Goal: Information Seeking & Learning: Check status

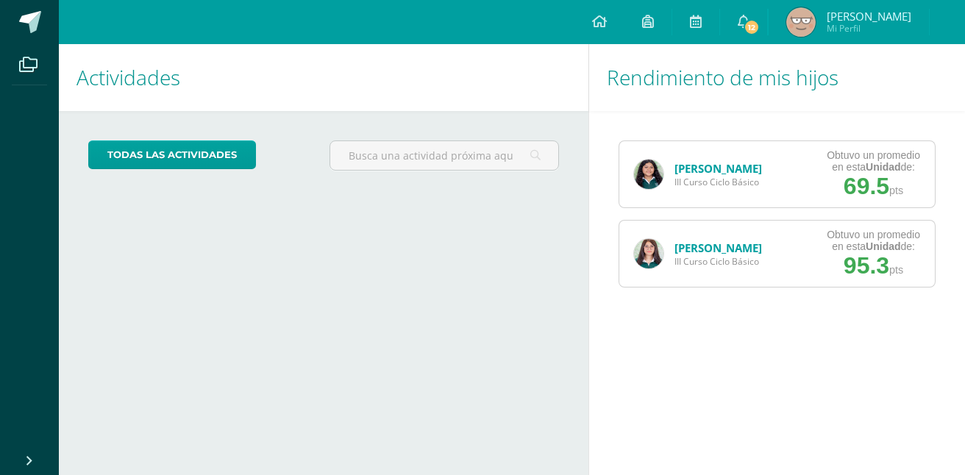
click at [685, 171] on link "[PERSON_NAME]" at bounding box center [718, 168] width 88 height 15
click at [656, 166] on img at bounding box center [648, 174] width 29 height 29
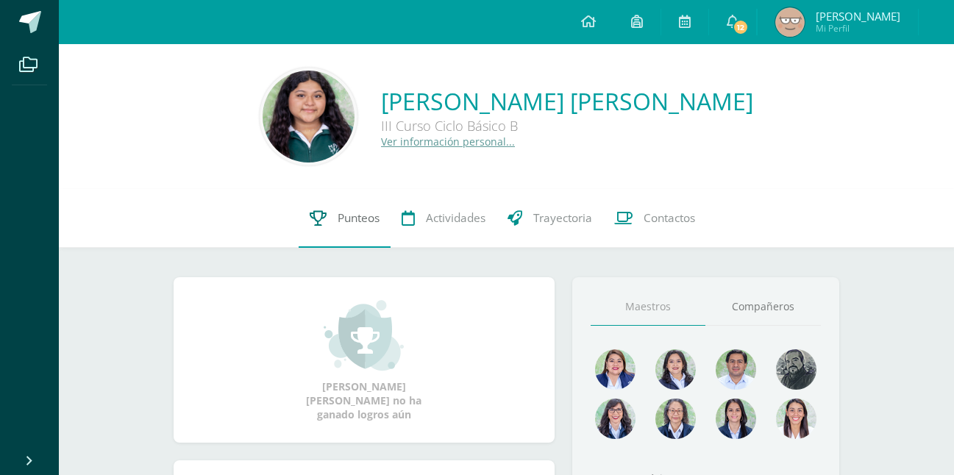
click at [342, 221] on span "Punteos" at bounding box center [359, 217] width 42 height 15
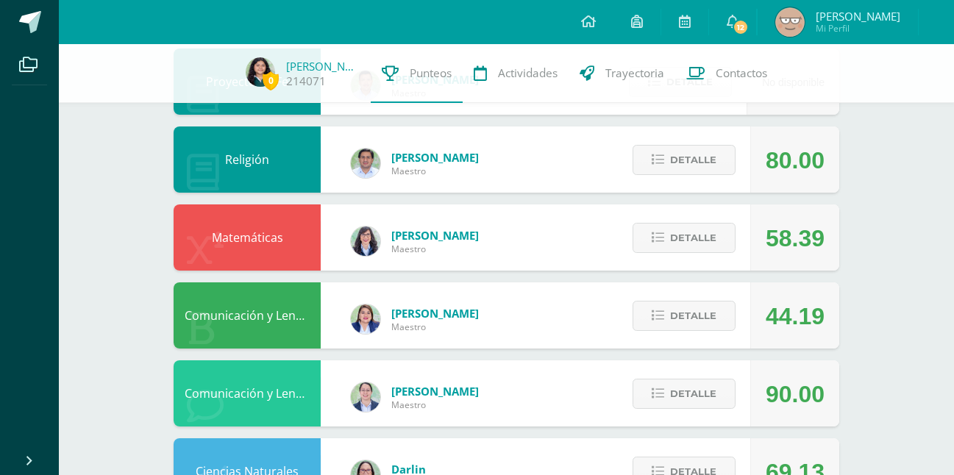
scroll to position [496, 0]
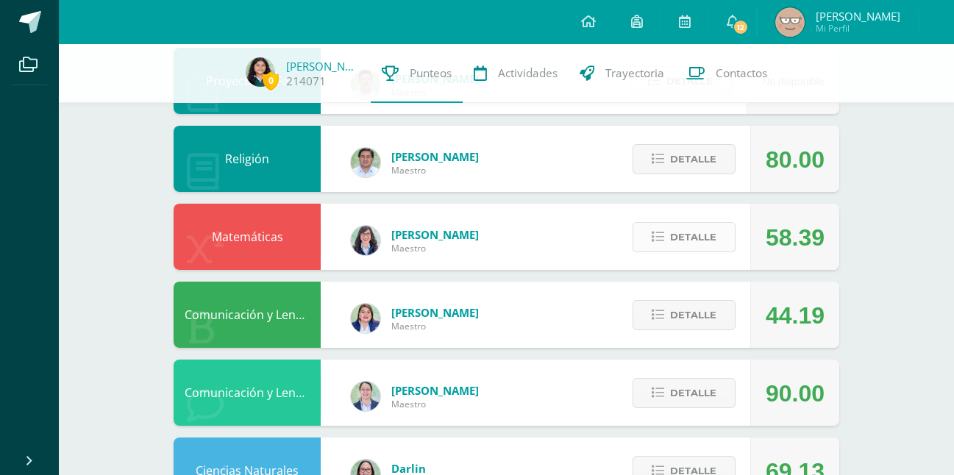
click at [688, 232] on span "Detalle" at bounding box center [693, 237] width 46 height 27
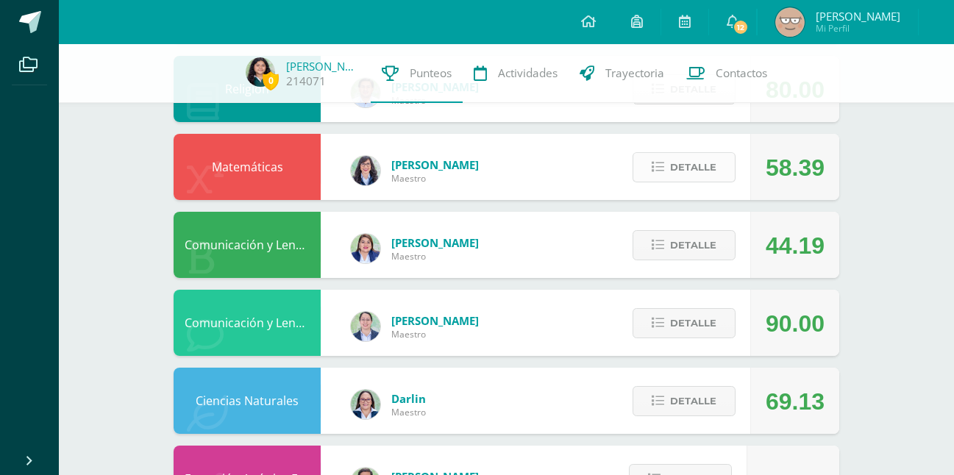
scroll to position [569, 0]
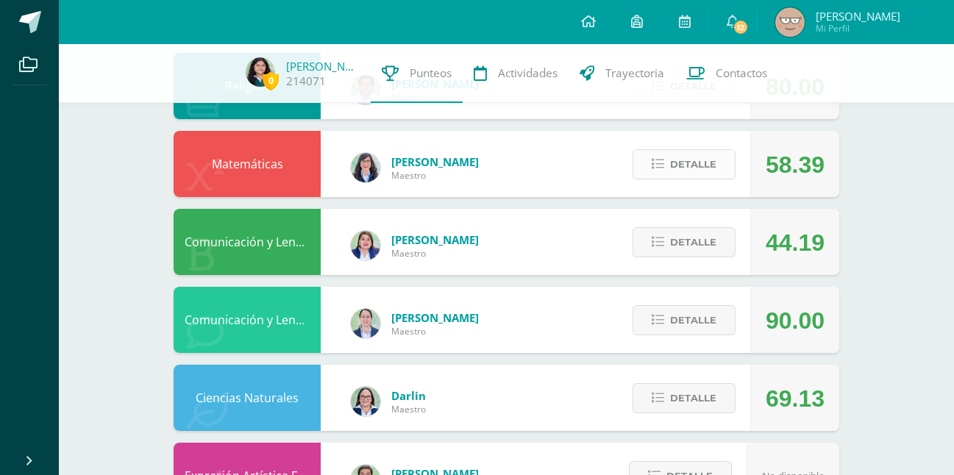
click at [677, 171] on span "Detalle" at bounding box center [693, 164] width 46 height 27
click at [691, 160] on span "Detalle" at bounding box center [693, 164] width 46 height 27
click at [701, 160] on span "Detalle" at bounding box center [693, 164] width 46 height 27
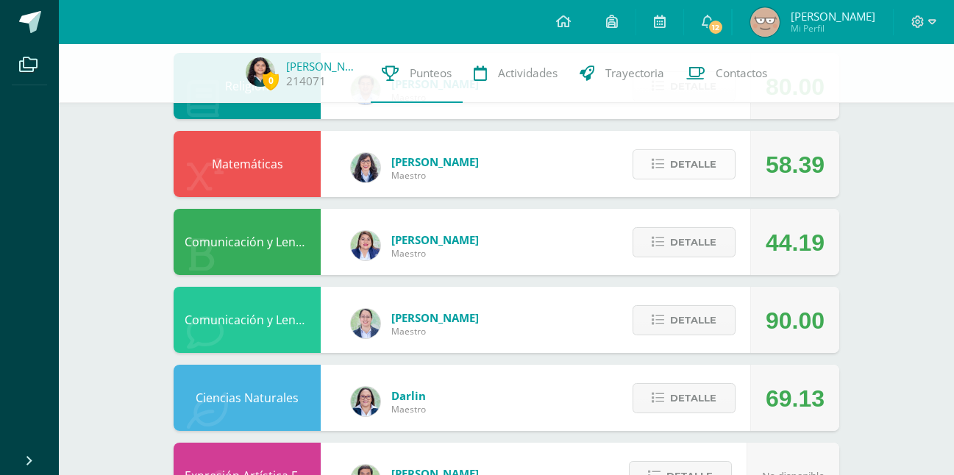
click at [705, 170] on span "Detalle" at bounding box center [693, 164] width 46 height 27
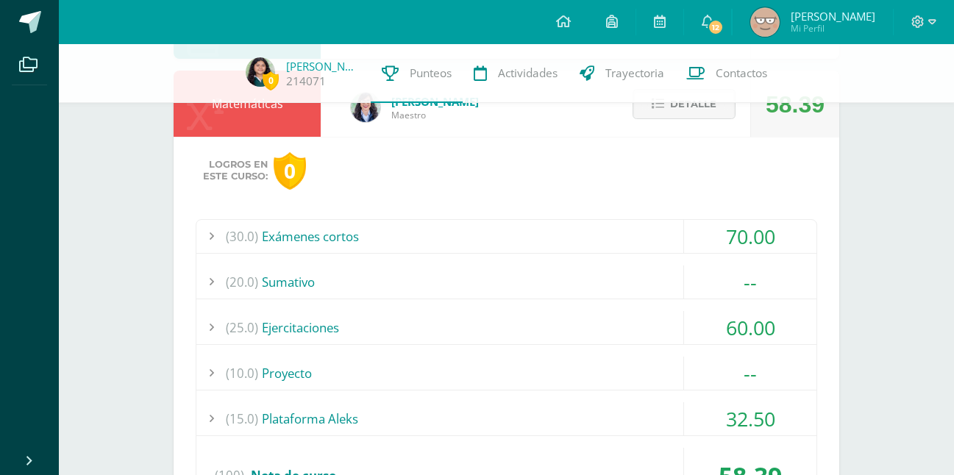
scroll to position [631, 0]
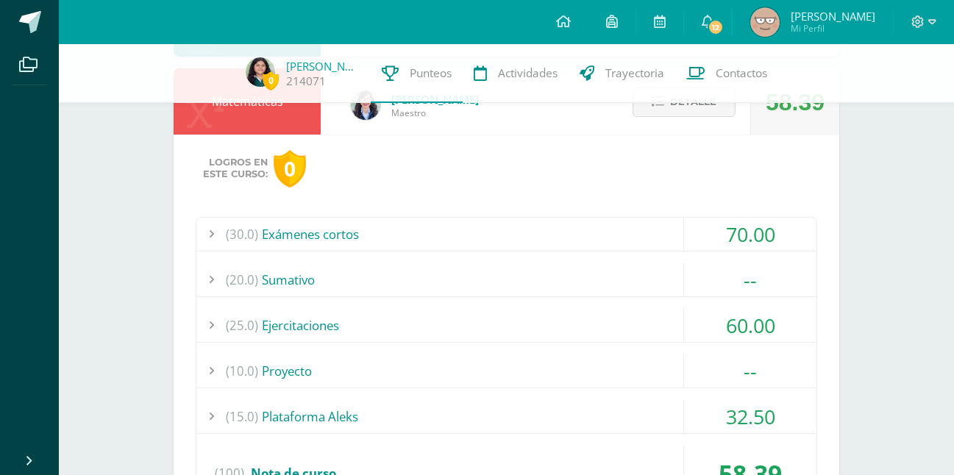
click at [377, 232] on div "(30.0) Exámenes cortos" at bounding box center [506, 234] width 620 height 33
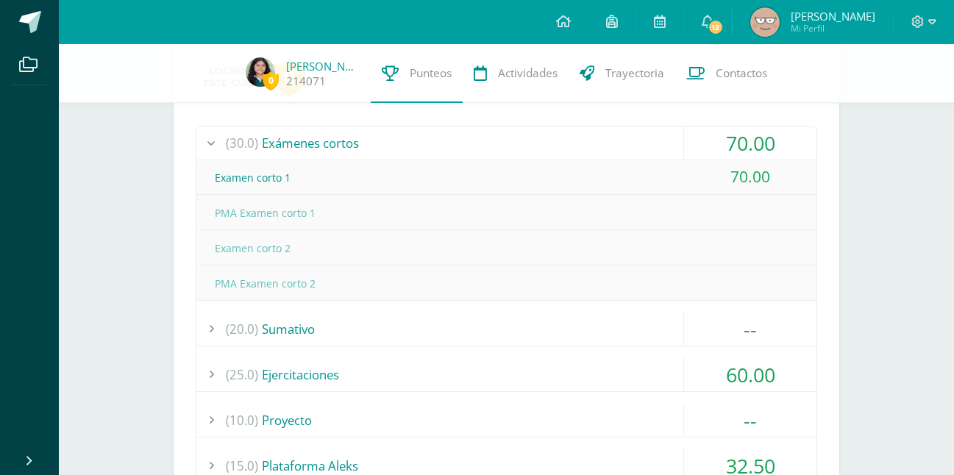
scroll to position [718, 0]
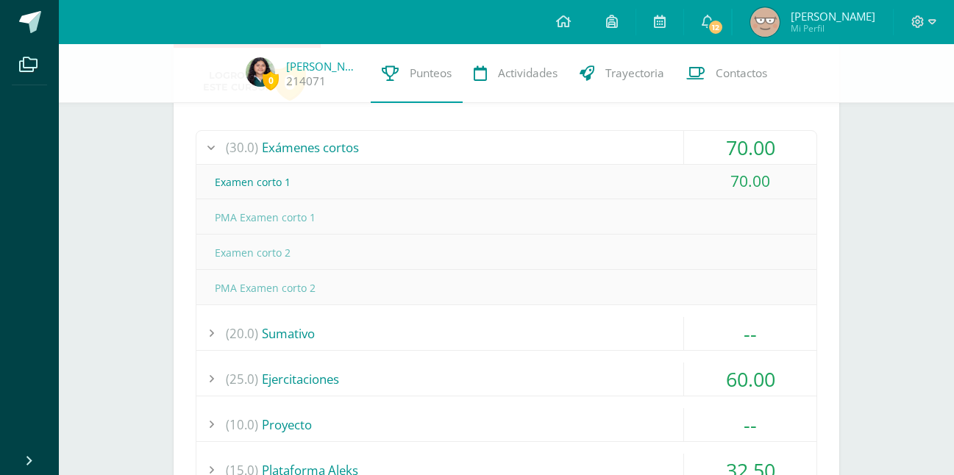
click at [474, 135] on div "(30.0) Exámenes cortos" at bounding box center [506, 147] width 620 height 33
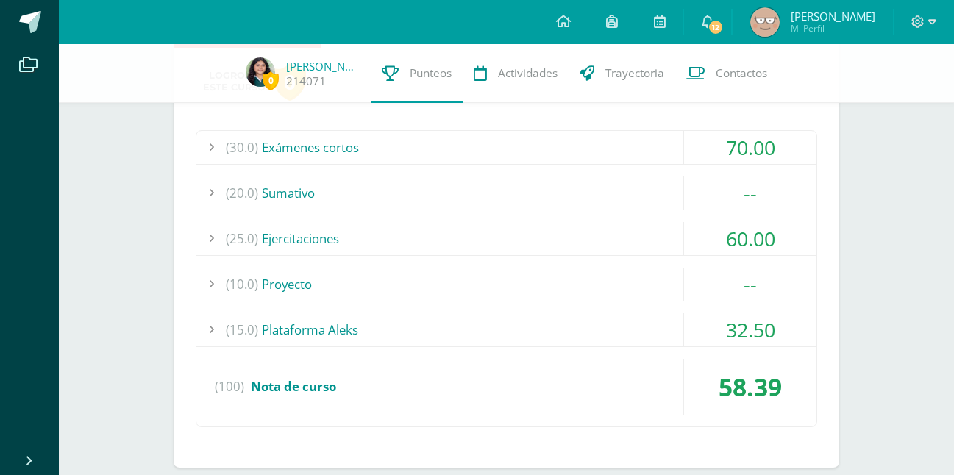
click at [498, 317] on div "(15.0) Plataforma Aleks" at bounding box center [506, 329] width 620 height 33
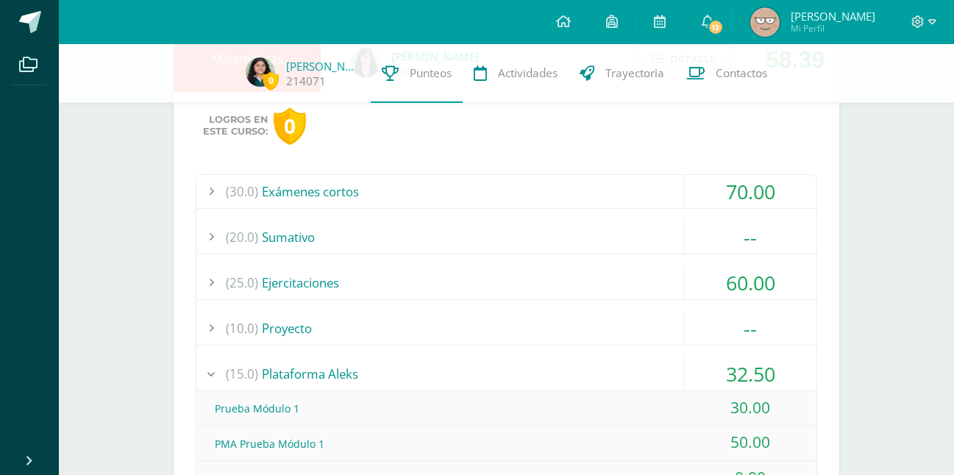
scroll to position [673, 0]
click at [396, 290] on div "(25.0) Ejercitaciones" at bounding box center [506, 283] width 620 height 33
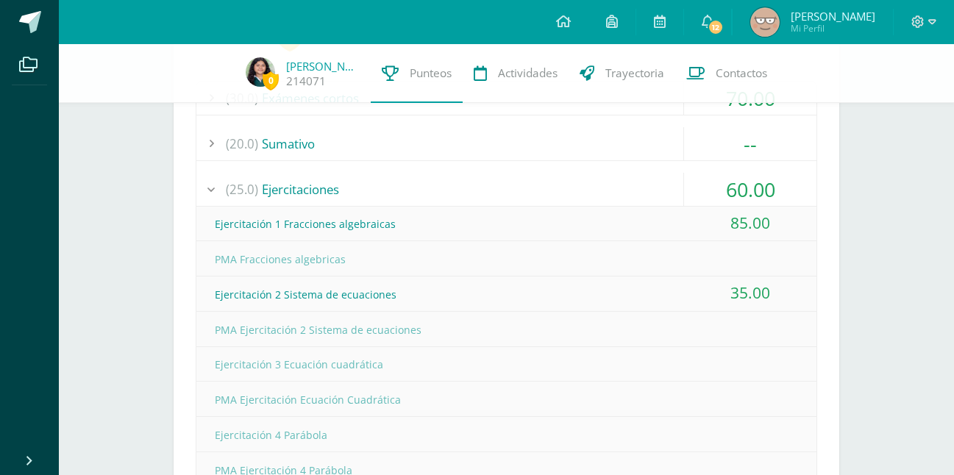
scroll to position [768, 0]
click at [404, 196] on div "(25.0) Ejercitaciones" at bounding box center [506, 188] width 620 height 33
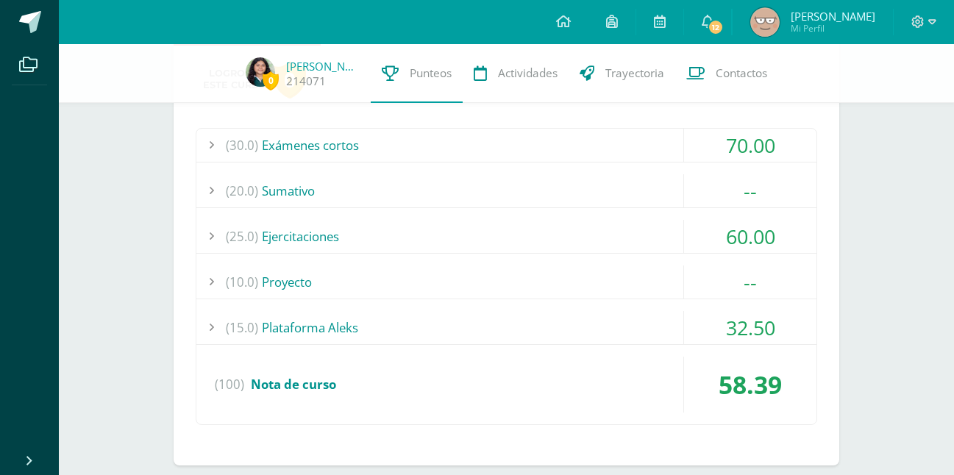
scroll to position [730, 0]
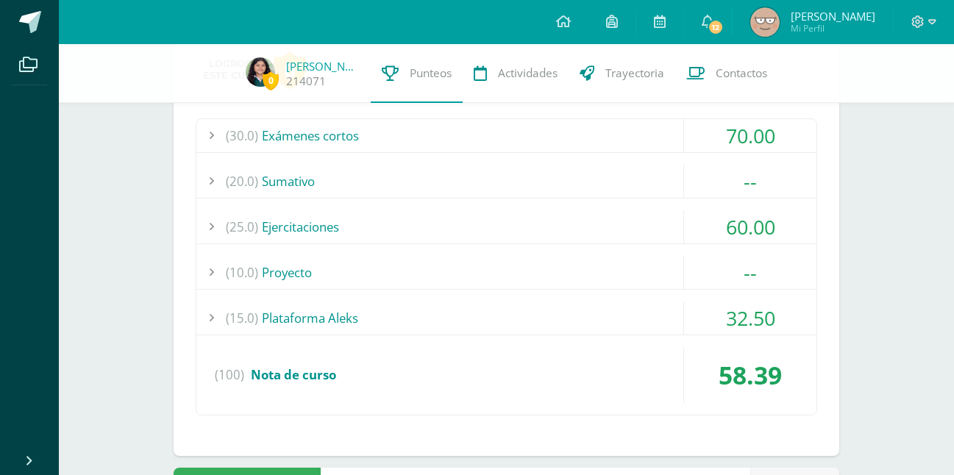
click at [431, 324] on div "(15.0) Plataforma Aleks" at bounding box center [506, 318] width 620 height 33
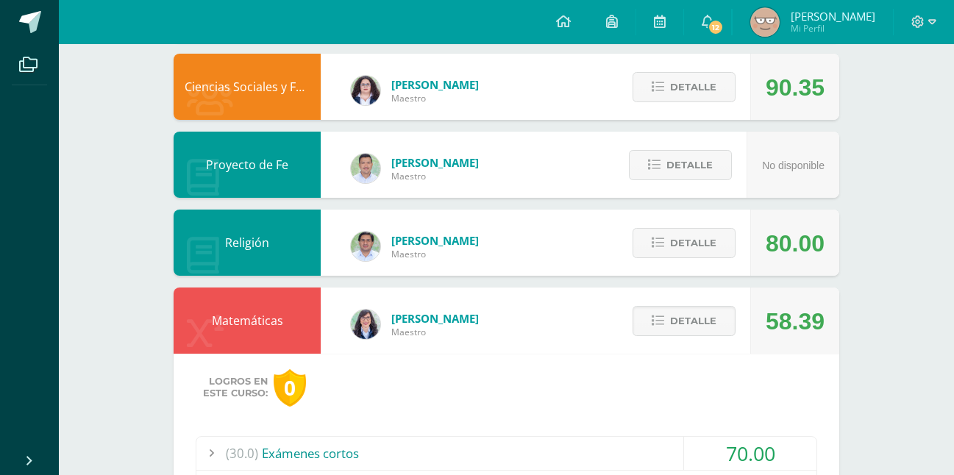
scroll to position [0, 0]
